Goal: Navigation & Orientation: Find specific page/section

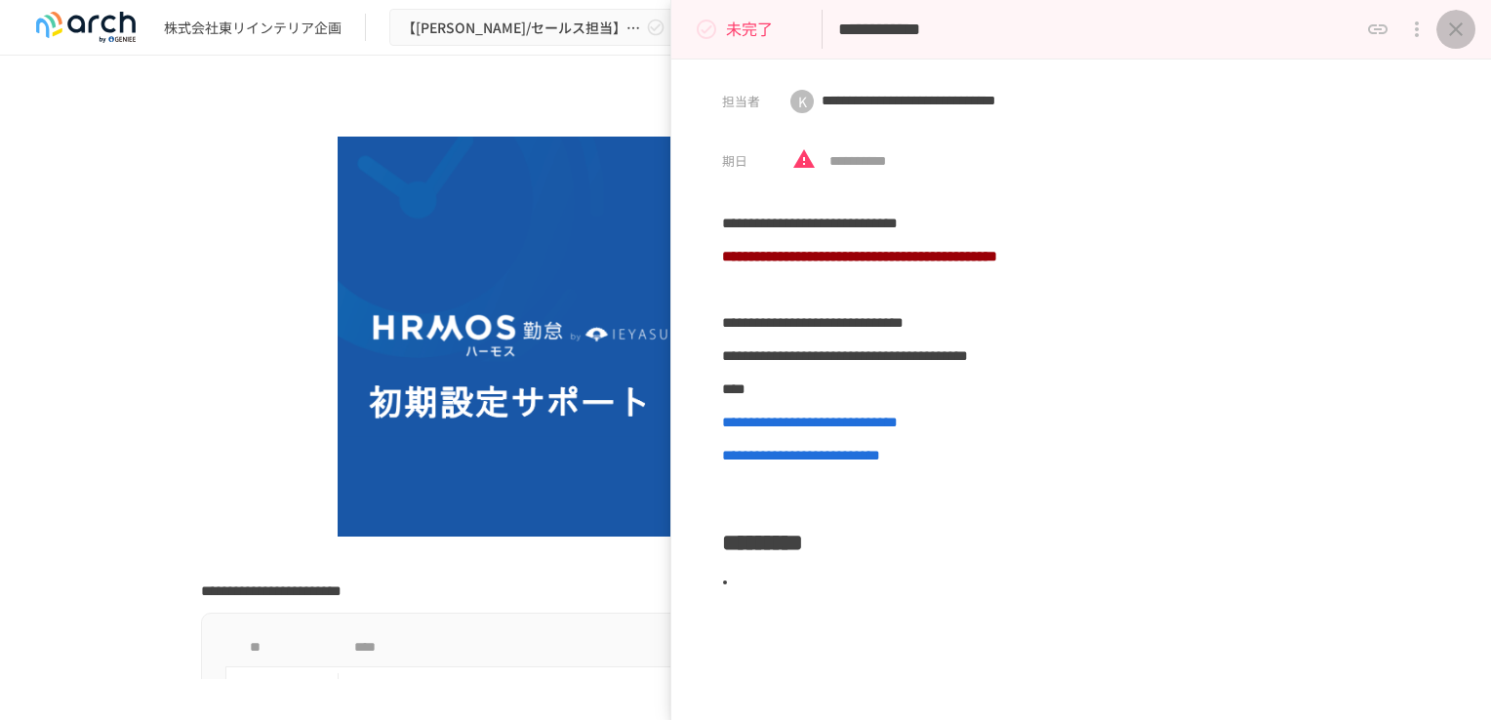
click at [1456, 35] on icon "close drawer" at bounding box center [1455, 29] width 23 height 23
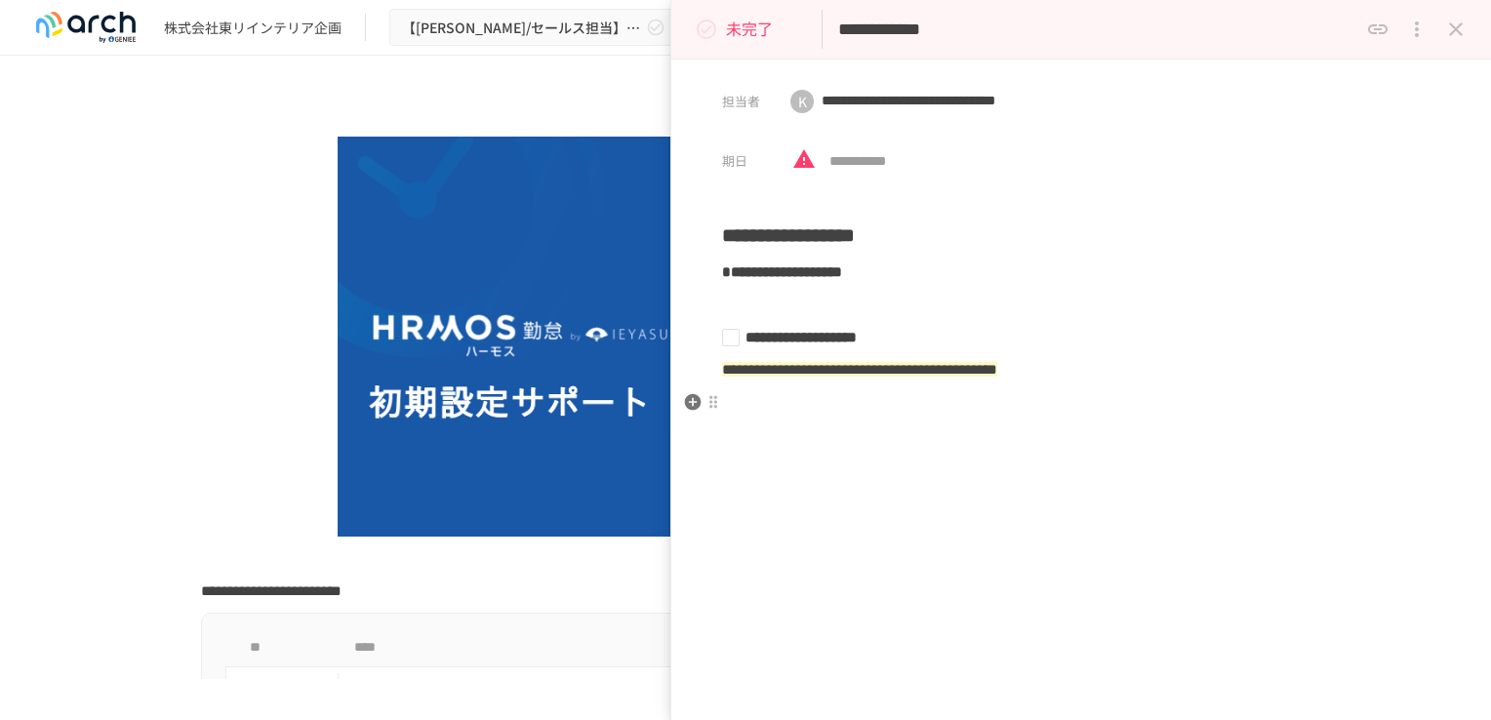
scroll to position [378, 0]
